Goal: Information Seeking & Learning: Learn about a topic

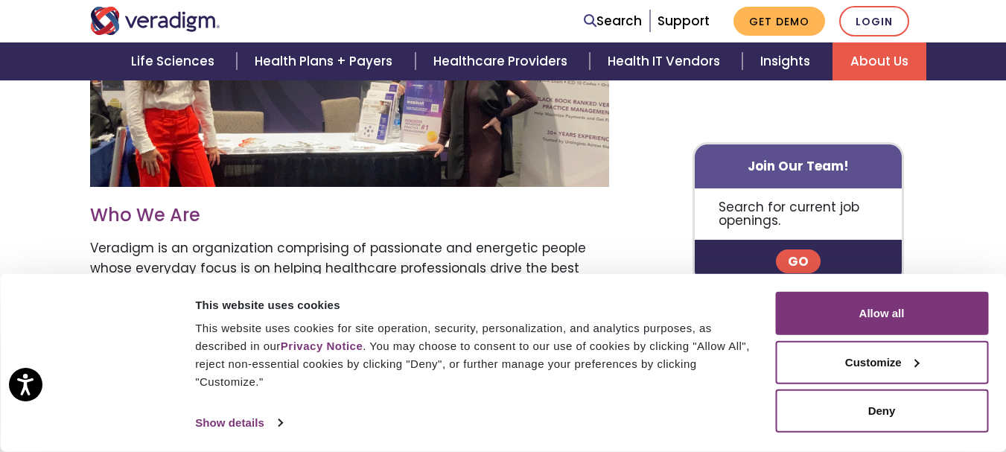
scroll to position [612, 0]
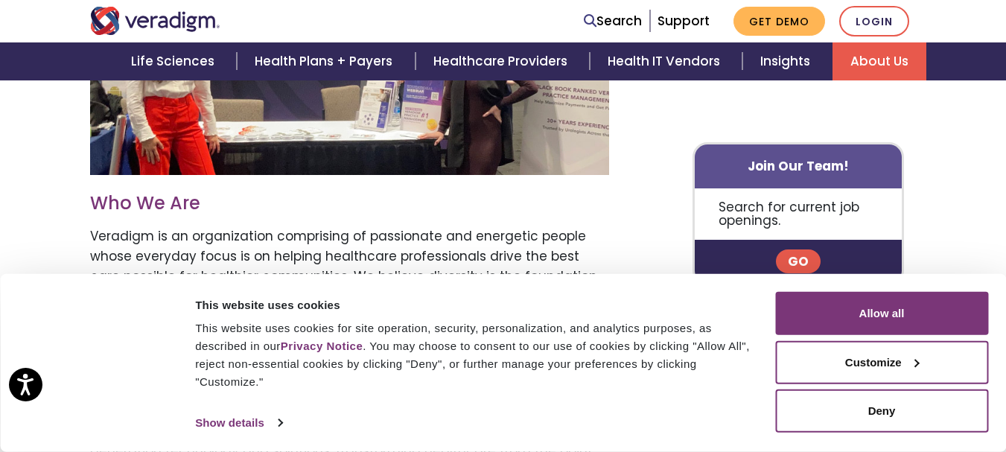
click at [792, 251] on link "Go" at bounding box center [798, 262] width 45 height 24
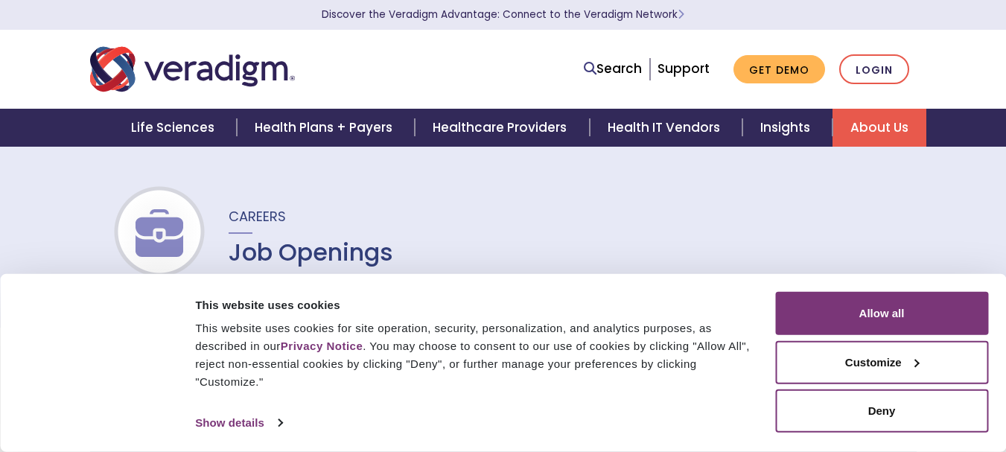
scroll to position [30, 0]
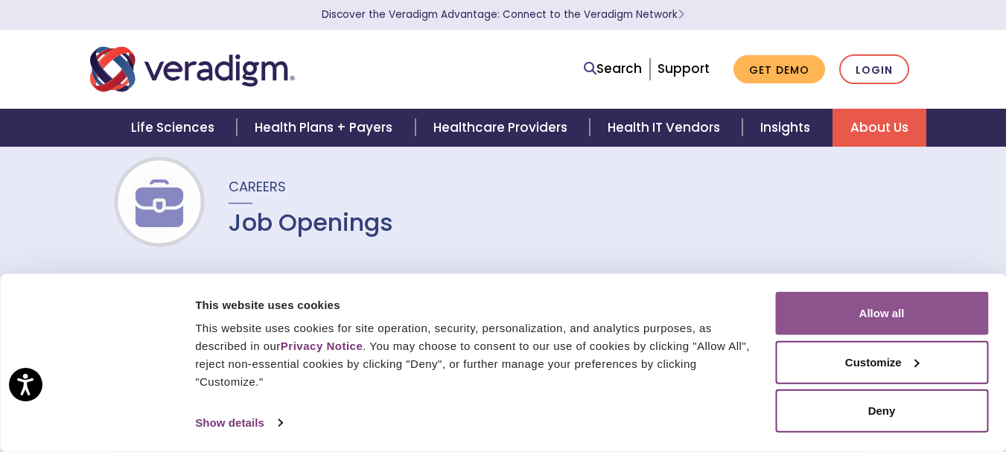
click at [879, 328] on button "Allow all" at bounding box center [881, 313] width 213 height 43
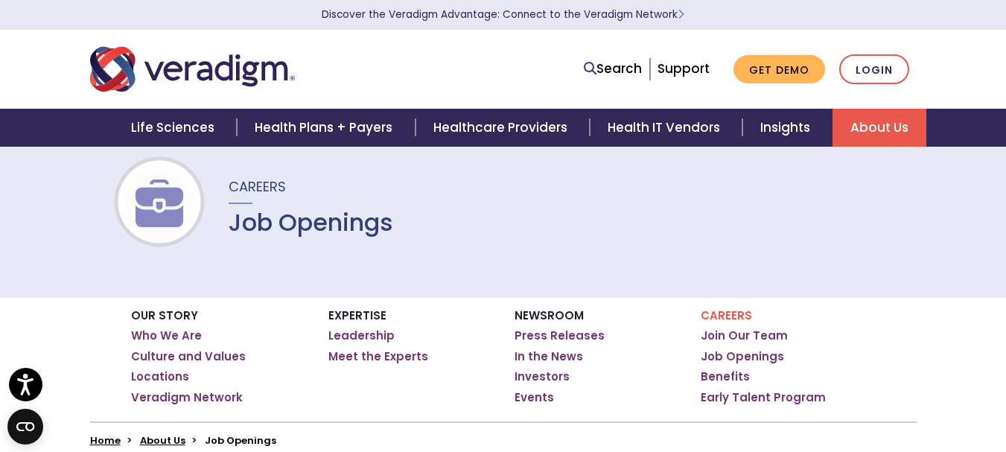
click at [771, 251] on div "Careers Job Openings" at bounding box center [503, 207] width 1006 height 182
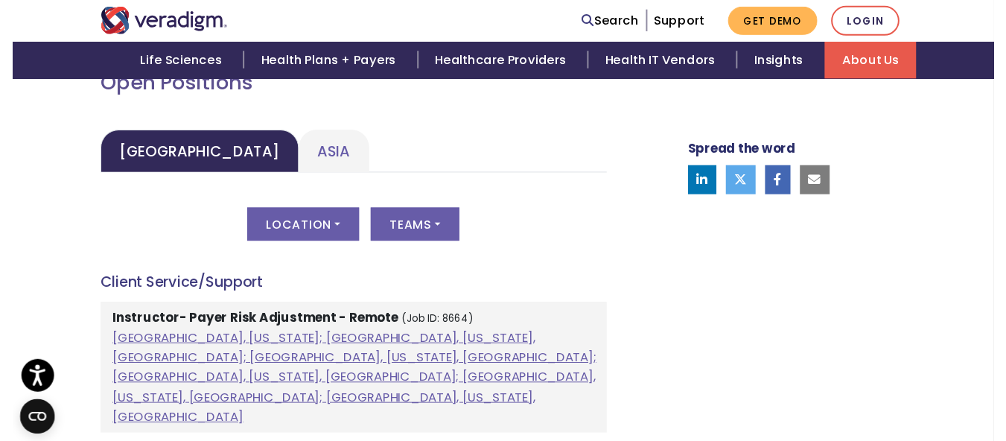
scroll to position [715, 0]
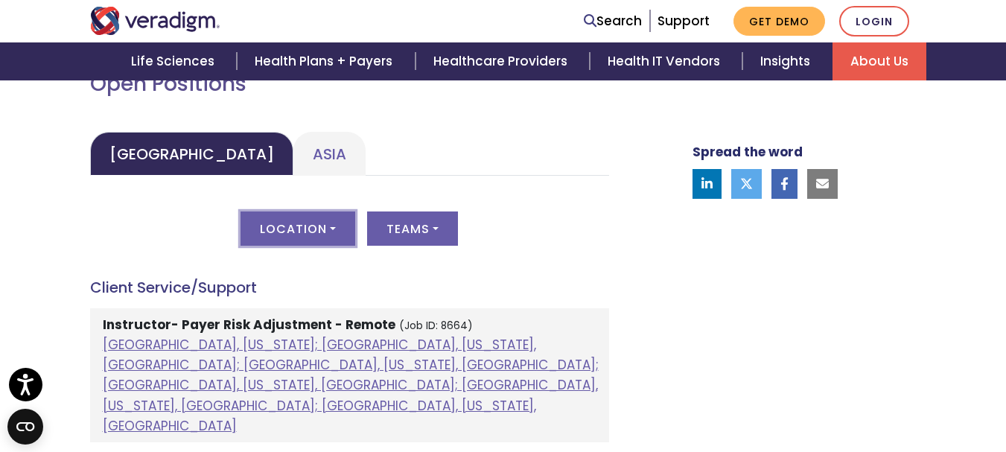
click at [287, 231] on button "Location" at bounding box center [298, 229] width 115 height 34
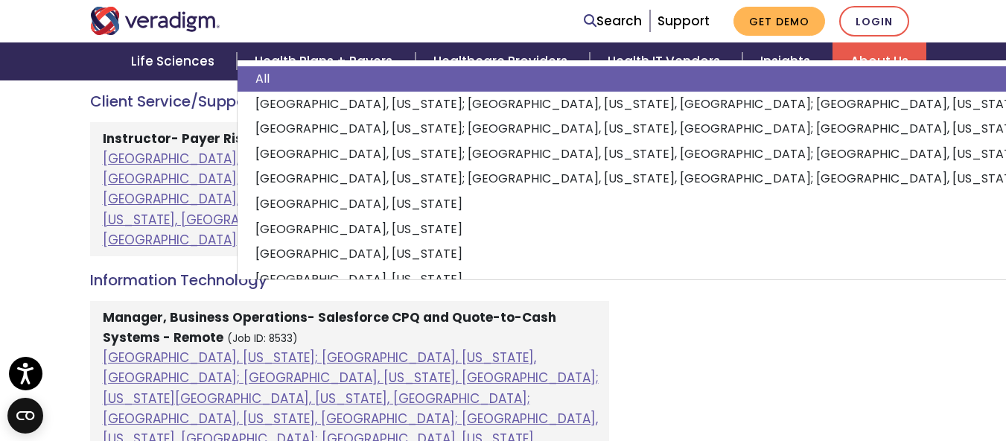
scroll to position [914, 0]
